Goal: Check status

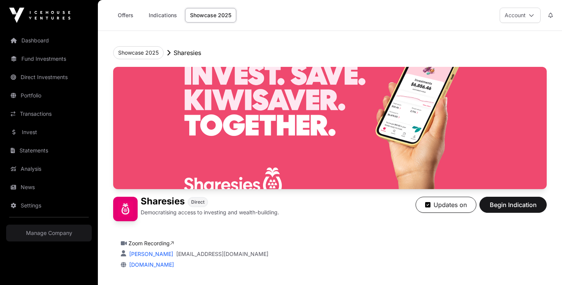
click at [537, 9] on button "Account" at bounding box center [520, 15] width 41 height 15
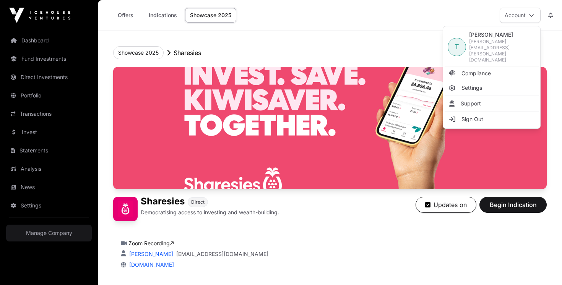
click at [497, 41] on span "[PERSON_NAME][EMAIL_ADDRESS][PERSON_NAME][DOMAIN_NAME]" at bounding box center [502, 51] width 67 height 24
click at [402, 39] on header "Showcase 2025 Sharesies Sharesies Direct Democratising access to investing and …" at bounding box center [329, 177] width 433 height 292
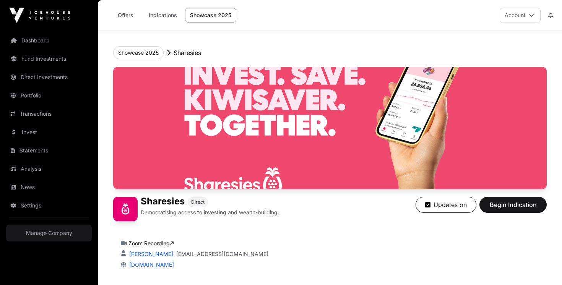
click at [50, 36] on link "Dashboard" at bounding box center [49, 40] width 86 height 17
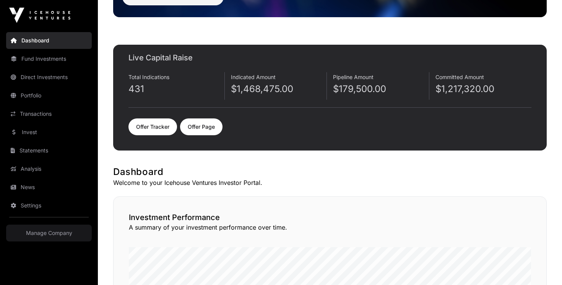
scroll to position [133, 0]
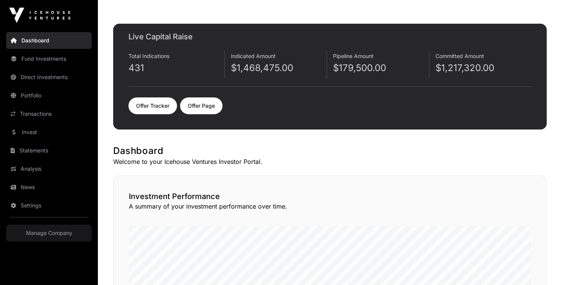
click at [149, 104] on link "Offer Tracker" at bounding box center [152, 105] width 49 height 17
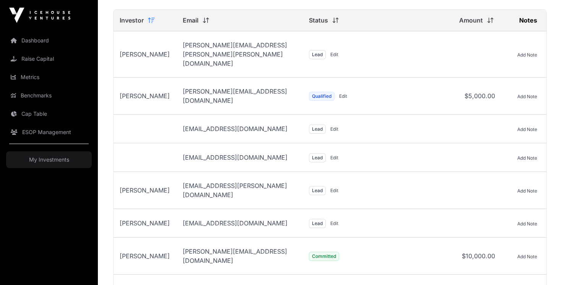
scroll to position [99, 0]
